Goal: Information Seeking & Learning: Learn about a topic

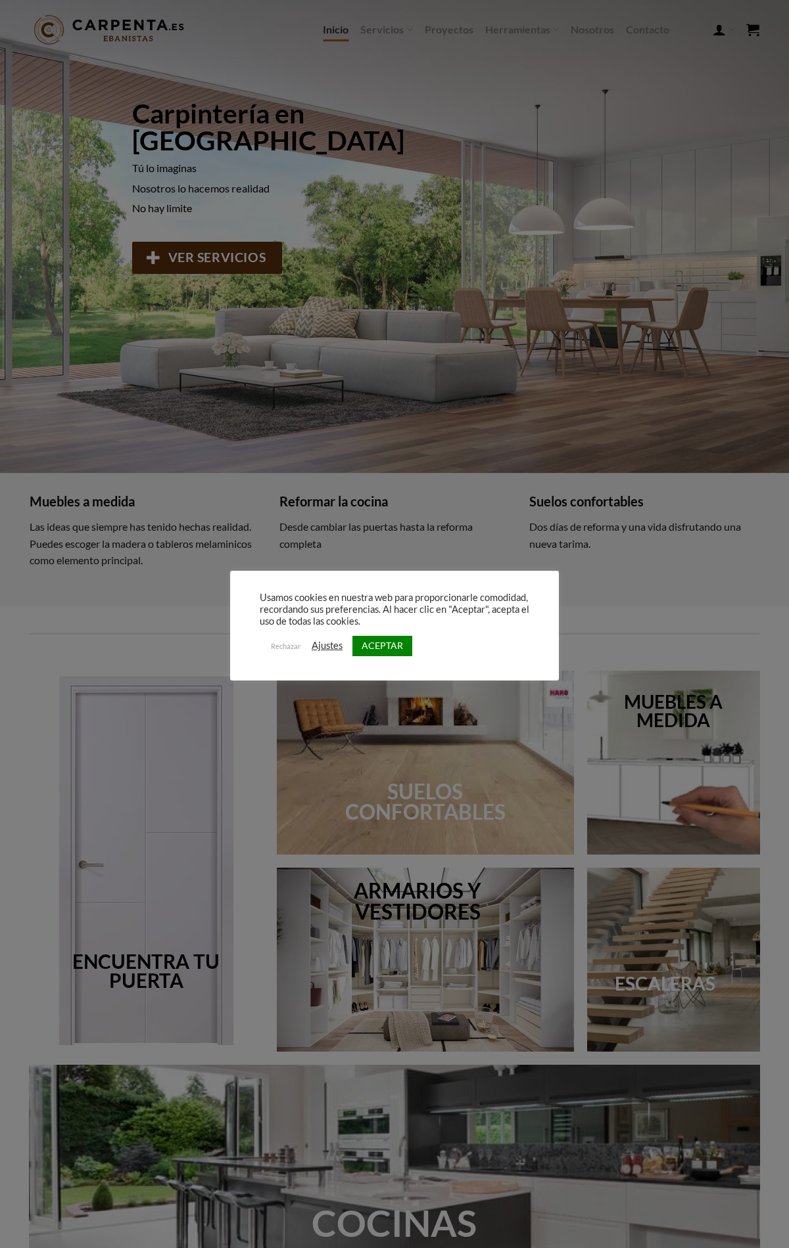
scroll to position [366, 0]
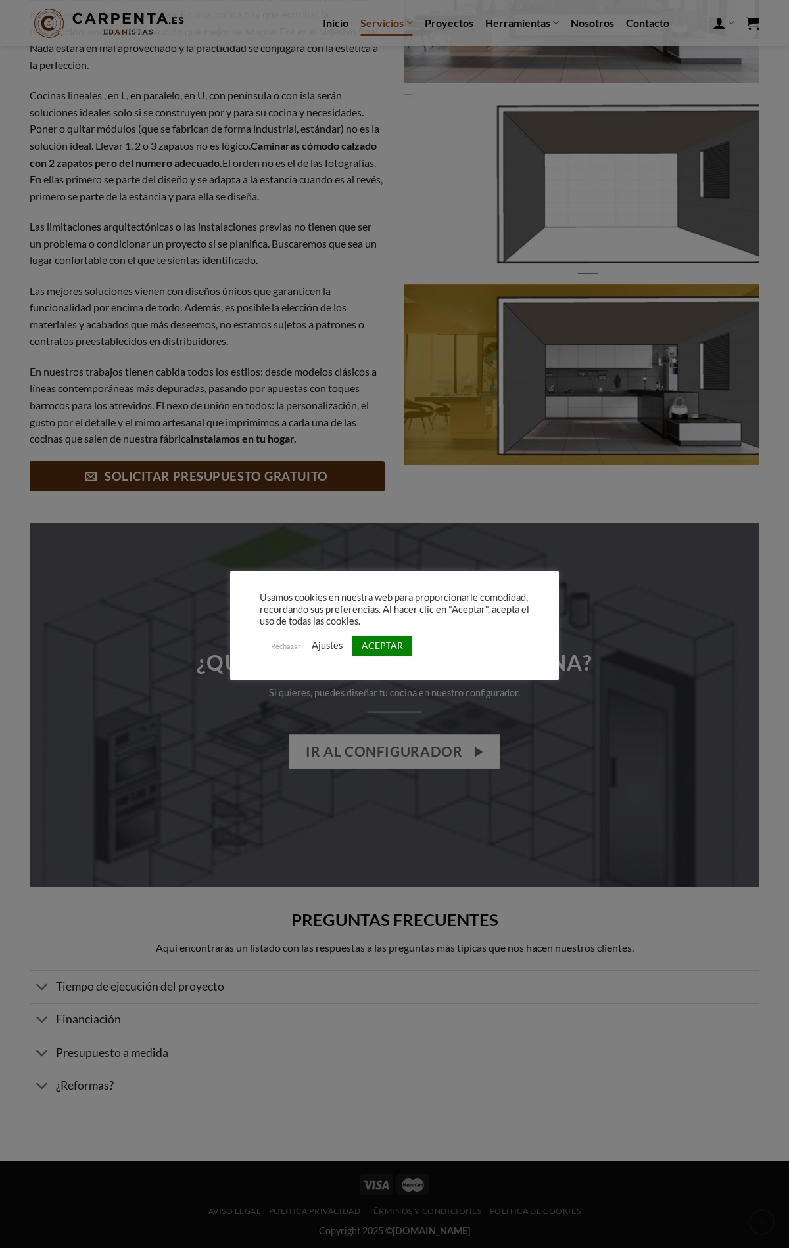
scroll to position [1364, 0]
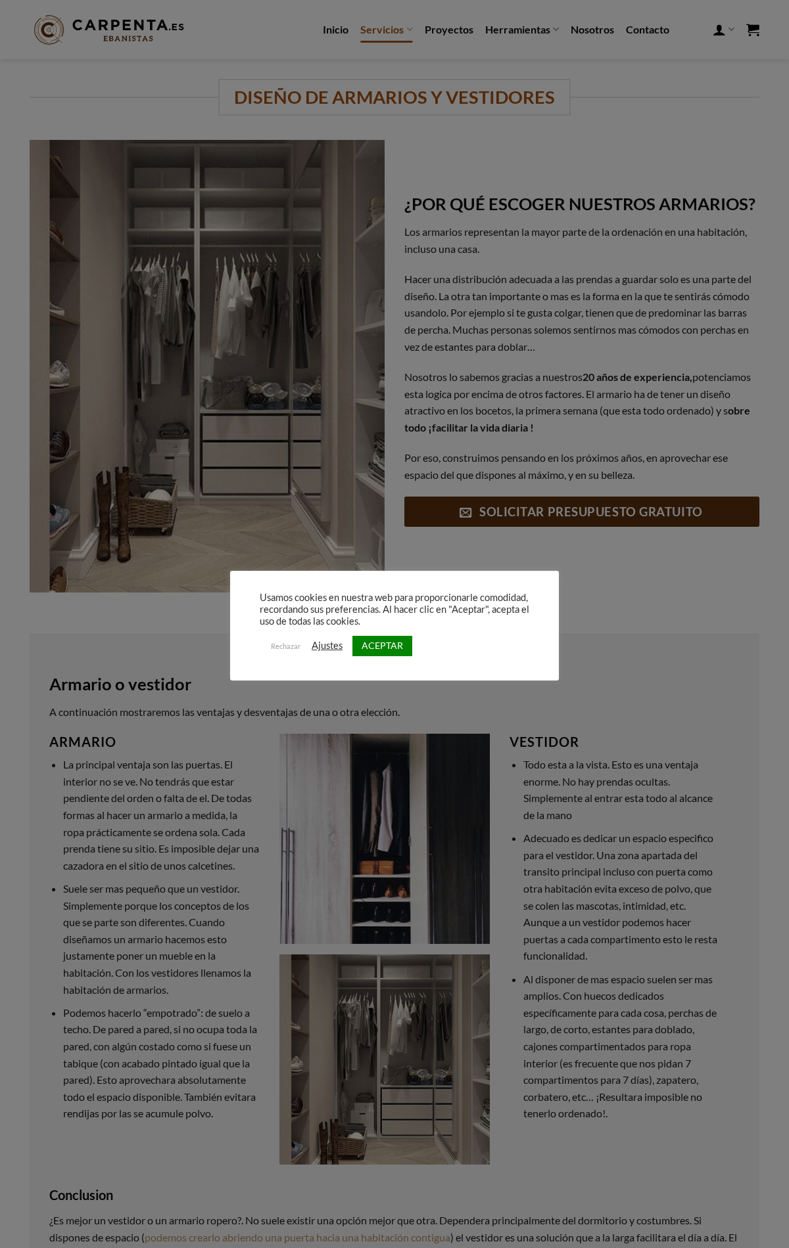
scroll to position [2580, 0]
